Goal: Information Seeking & Learning: Understand process/instructions

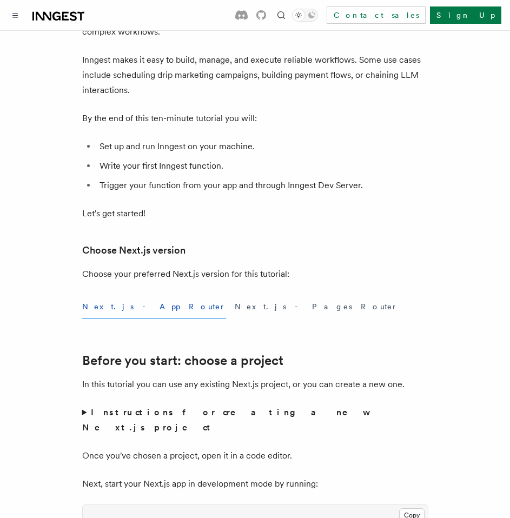
scroll to position [151, 0]
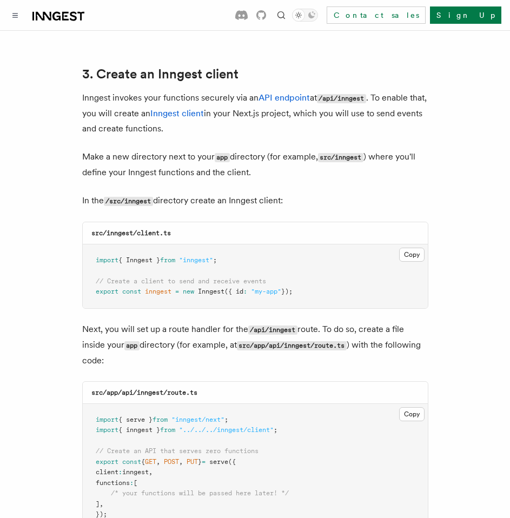
scroll to position [1295, 0]
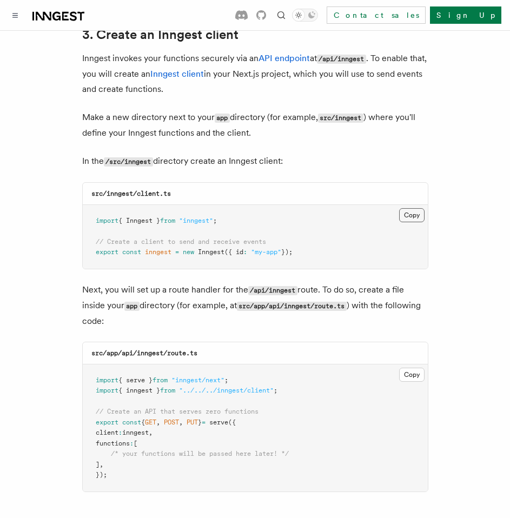
click at [410, 208] on button "Copy Copied" at bounding box center [411, 215] width 25 height 14
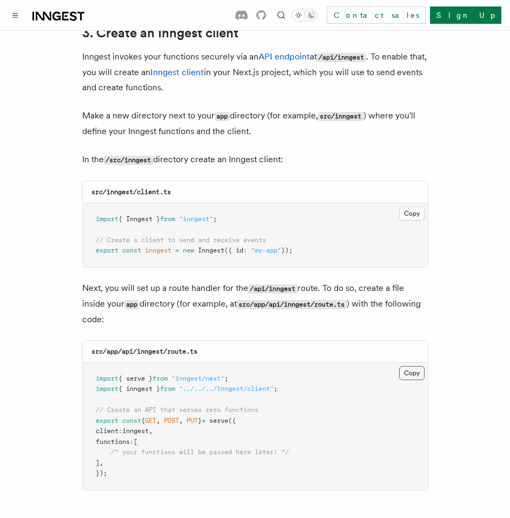
scroll to position [1297, 0]
click at [414, 365] on button "Copy Copied" at bounding box center [411, 372] width 25 height 14
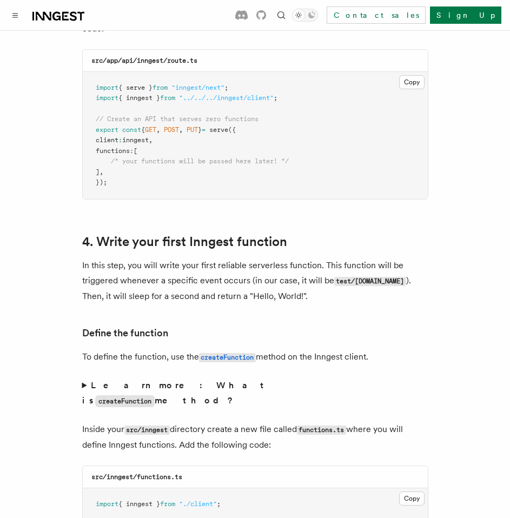
scroll to position [1846, 0]
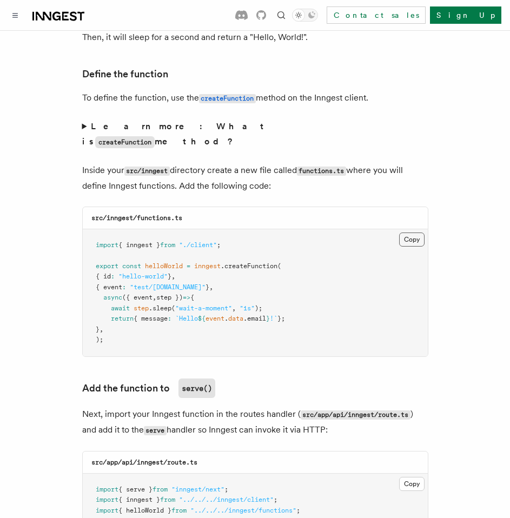
click at [413, 232] on button "Copy Copied" at bounding box center [411, 239] width 25 height 14
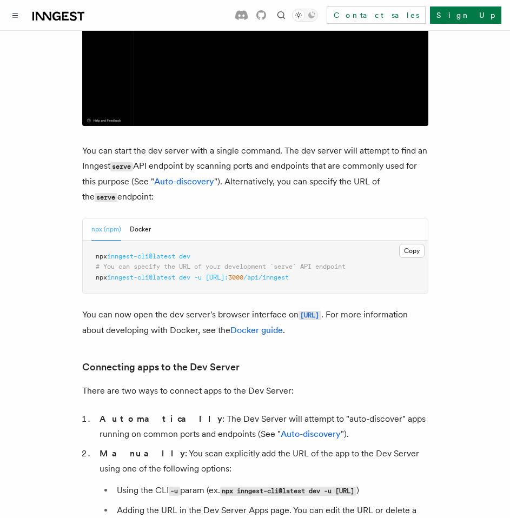
scroll to position [379, 0]
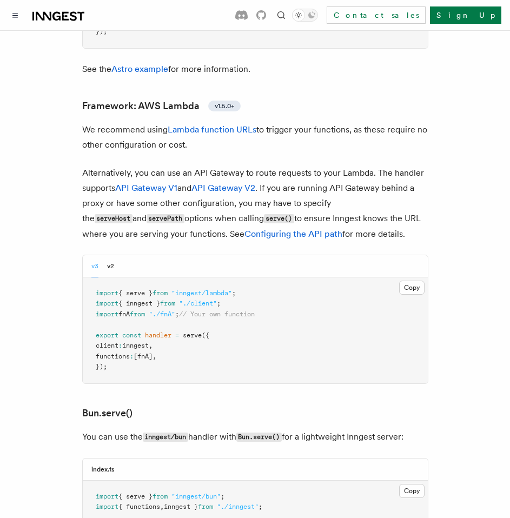
scroll to position [1188, 0]
